Goal: Task Accomplishment & Management: Manage account settings

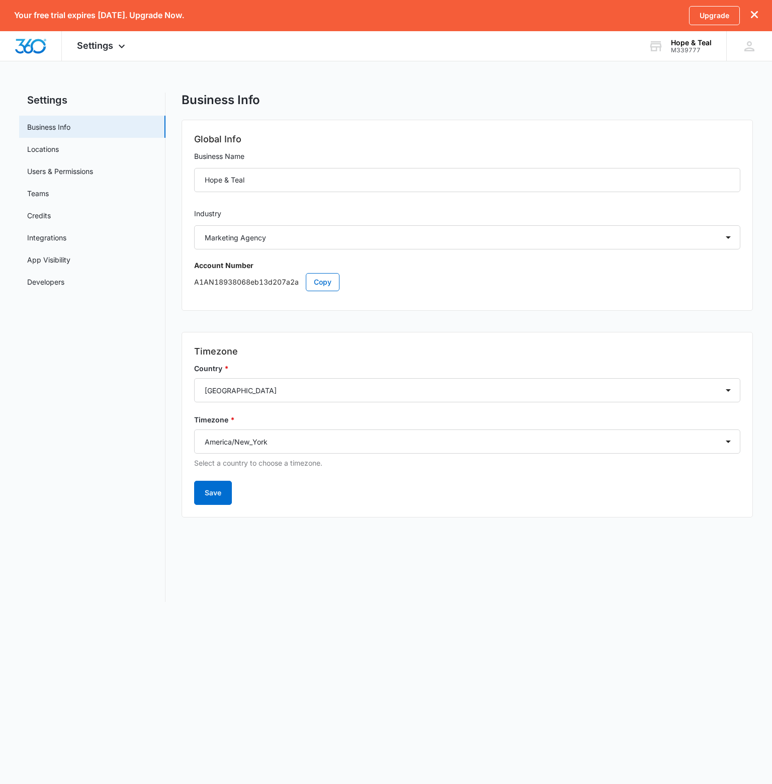
select select "53"
select select "US"
select select "America/New_York"
click at [46, 217] on link "Credits" at bounding box center [39, 215] width 24 height 11
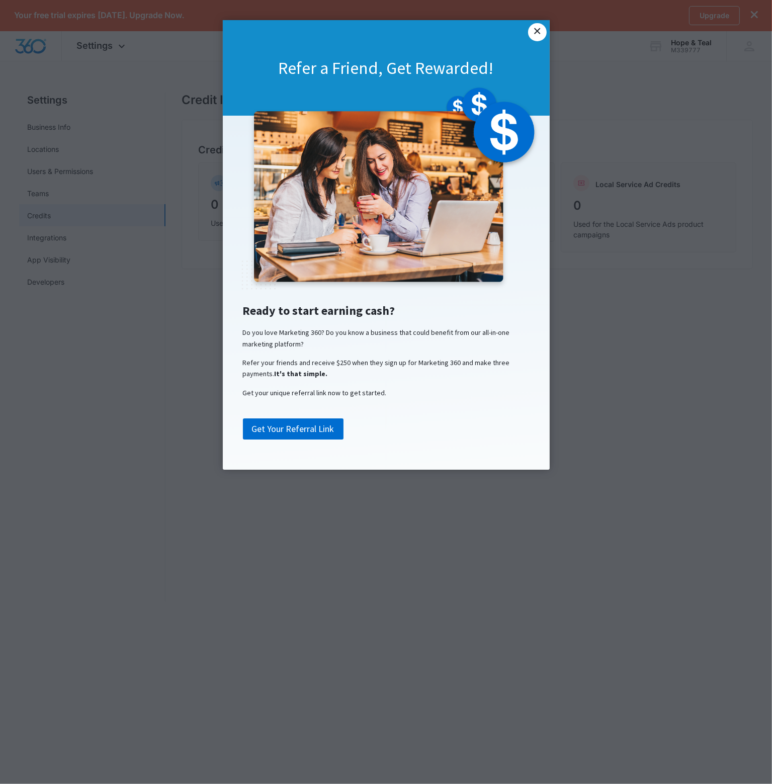
click at [534, 32] on link "×" at bounding box center [537, 32] width 18 height 18
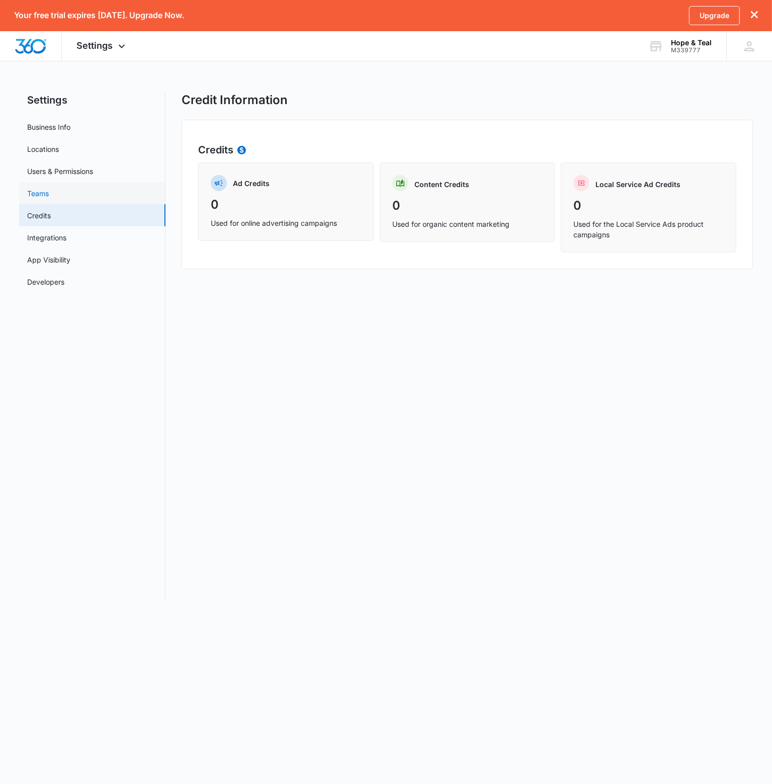
click at [45, 189] on link "Teams" at bounding box center [38, 193] width 22 height 11
